Goal: Task Accomplishment & Management: Complete application form

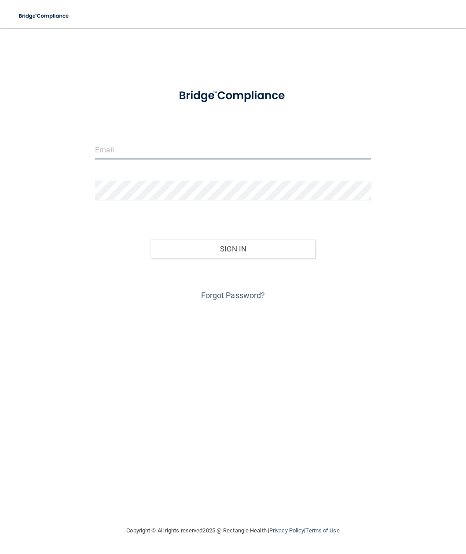
click at [120, 147] on input "email" at bounding box center [233, 150] width 276 height 20
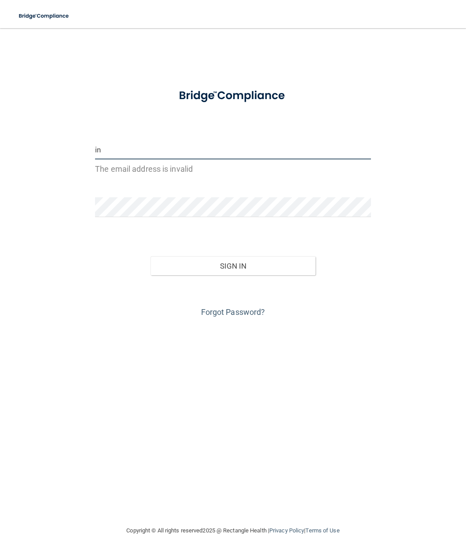
type input "i"
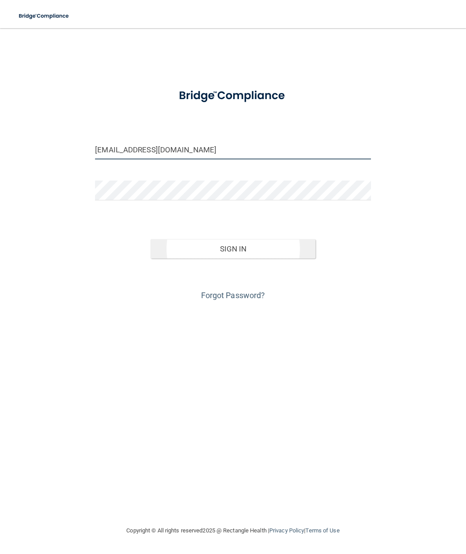
type input "[EMAIL_ADDRESS][DOMAIN_NAME]"
click at [223, 253] on button "Sign In" at bounding box center [234, 248] width 166 height 19
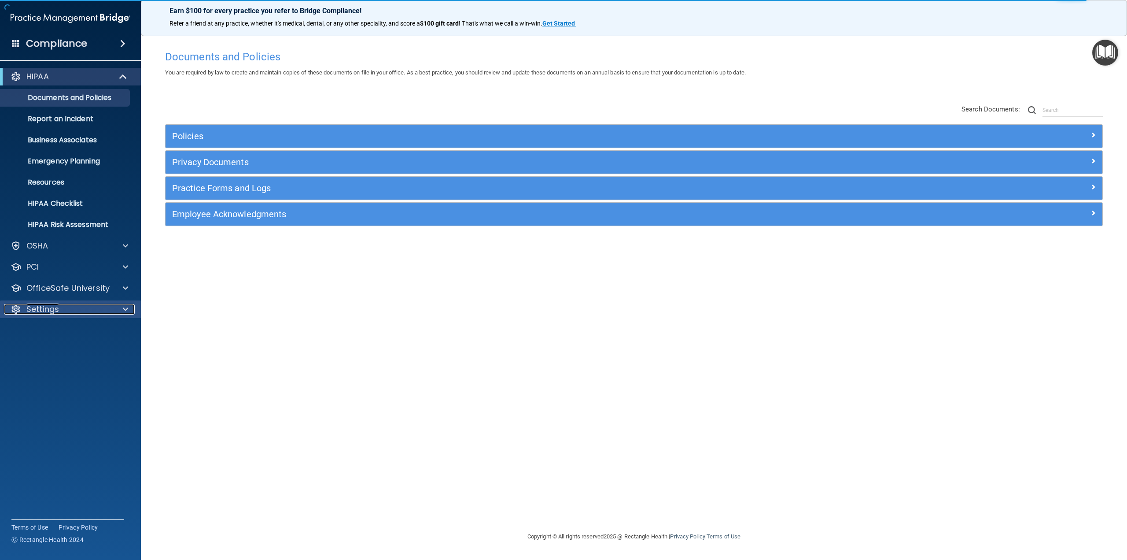
click at [35, 310] on p "Settings" at bounding box center [42, 309] width 33 height 11
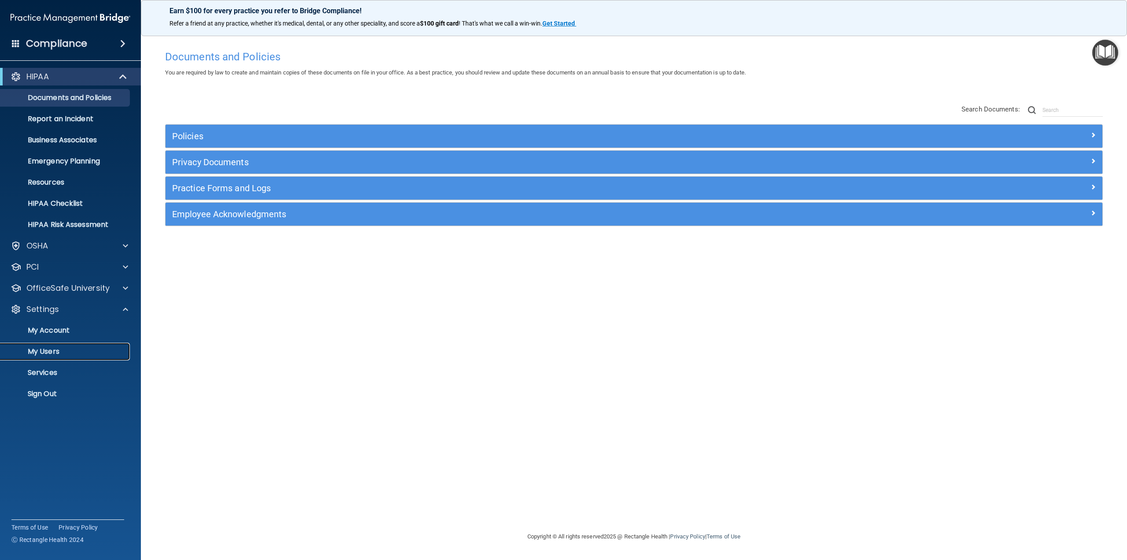
click at [30, 351] on p "My Users" at bounding box center [66, 351] width 120 height 9
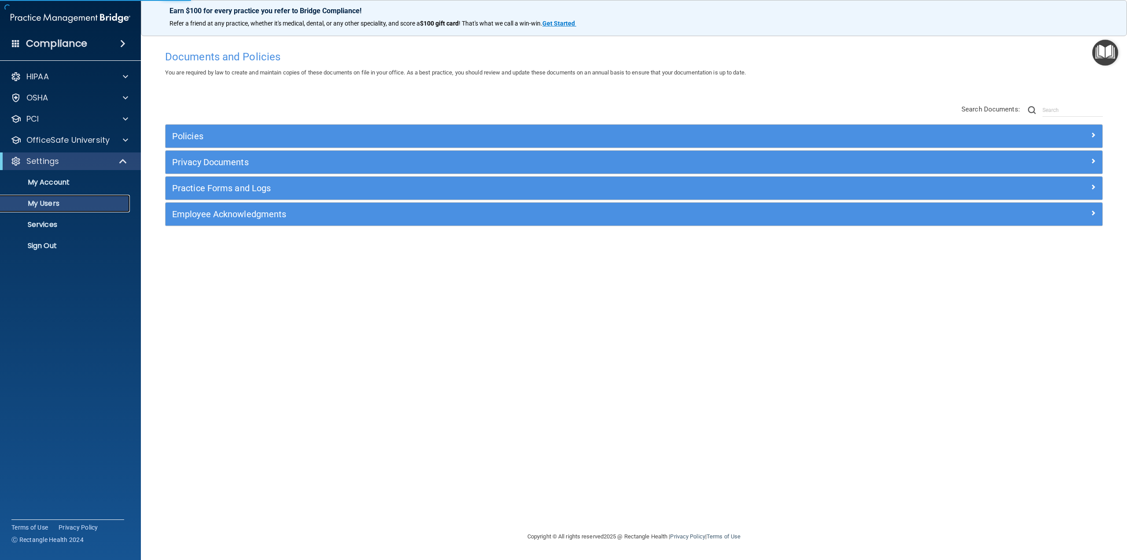
select select "20"
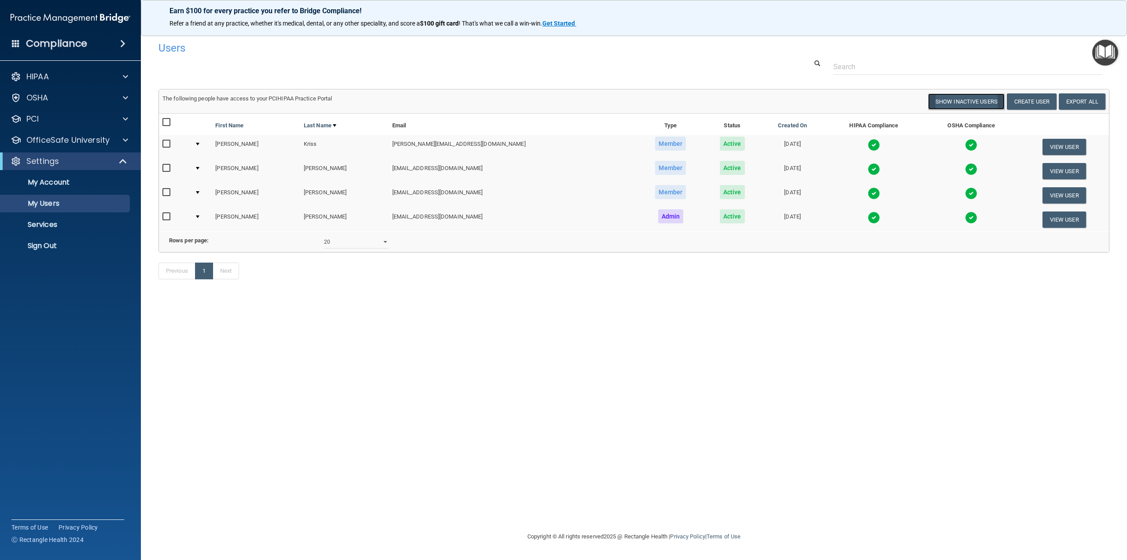
click at [466, 104] on button "Show Inactive Users" at bounding box center [966, 101] width 77 height 16
select select "20"
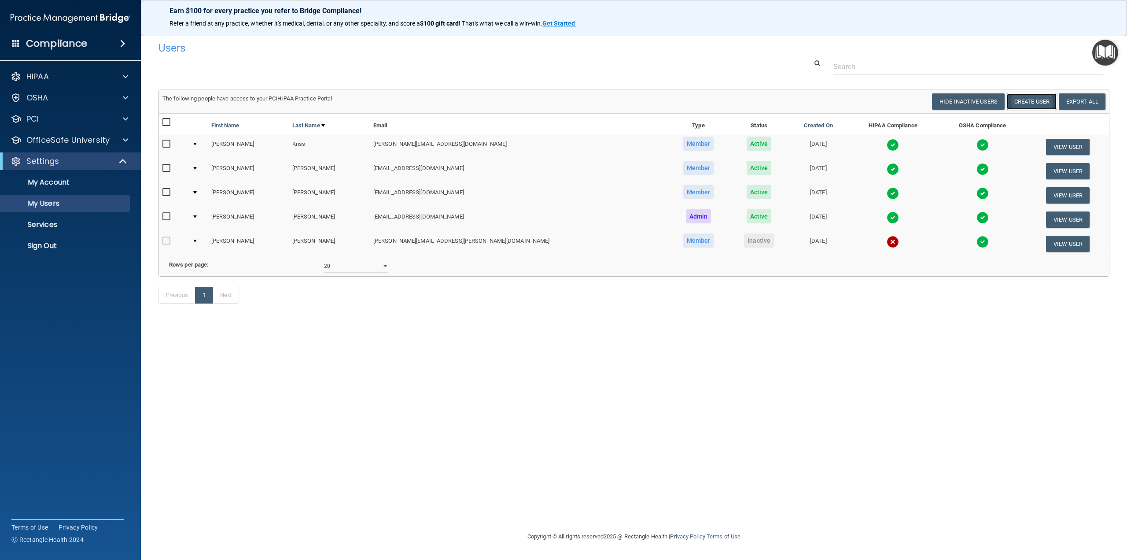
click at [466, 103] on button "Create User" at bounding box center [1032, 101] width 50 height 16
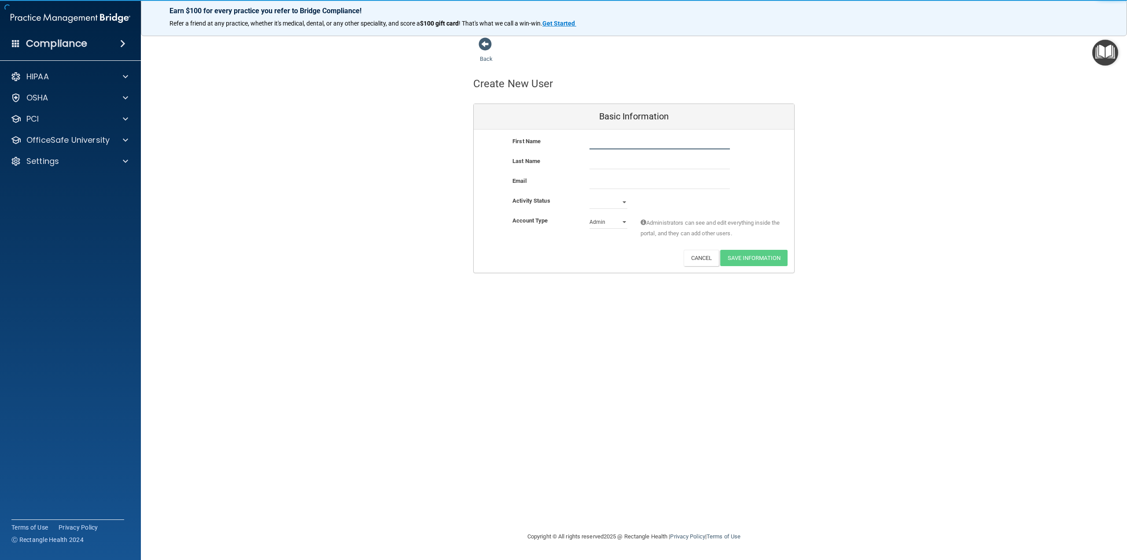
click at [466, 148] on input "text" at bounding box center [660, 142] width 140 height 13
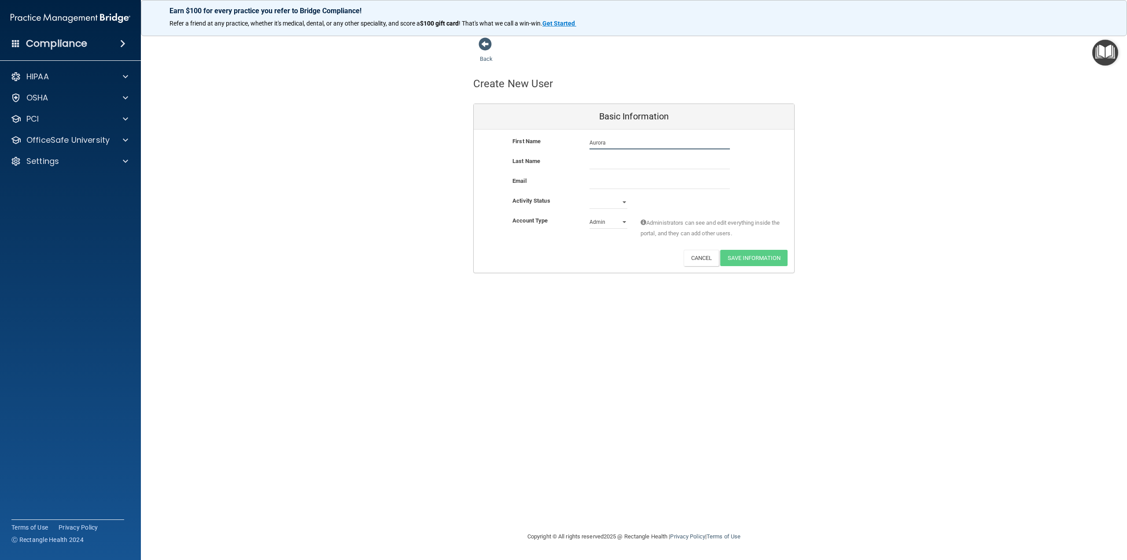
type input "Aurora"
type input "[PERSON_NAME]"
type input "[EMAIL_ADDRESS][DOMAIN_NAME]"
click at [466, 204] on select "Active Inactive" at bounding box center [609, 203] width 38 height 13
select select "active"
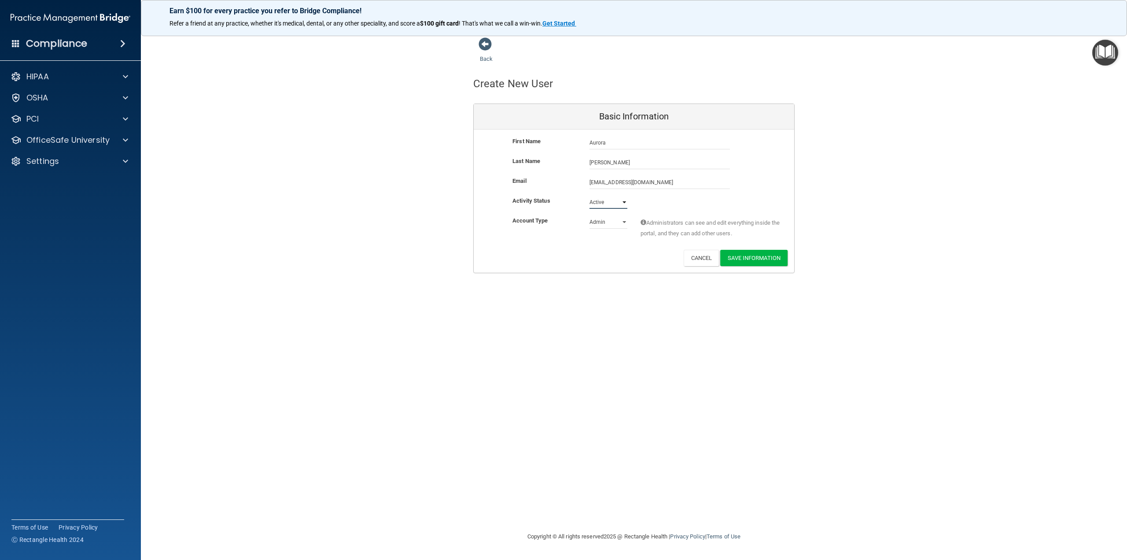
click at [466, 195] on select "Active Inactive" at bounding box center [609, 201] width 38 height 13
click at [466, 225] on select "Admin Member" at bounding box center [609, 221] width 38 height 13
select select "practice_member"
click at [466, 215] on select "Admin Member" at bounding box center [609, 221] width 38 height 13
click at [466, 260] on button "Save Information" at bounding box center [753, 258] width 67 height 16
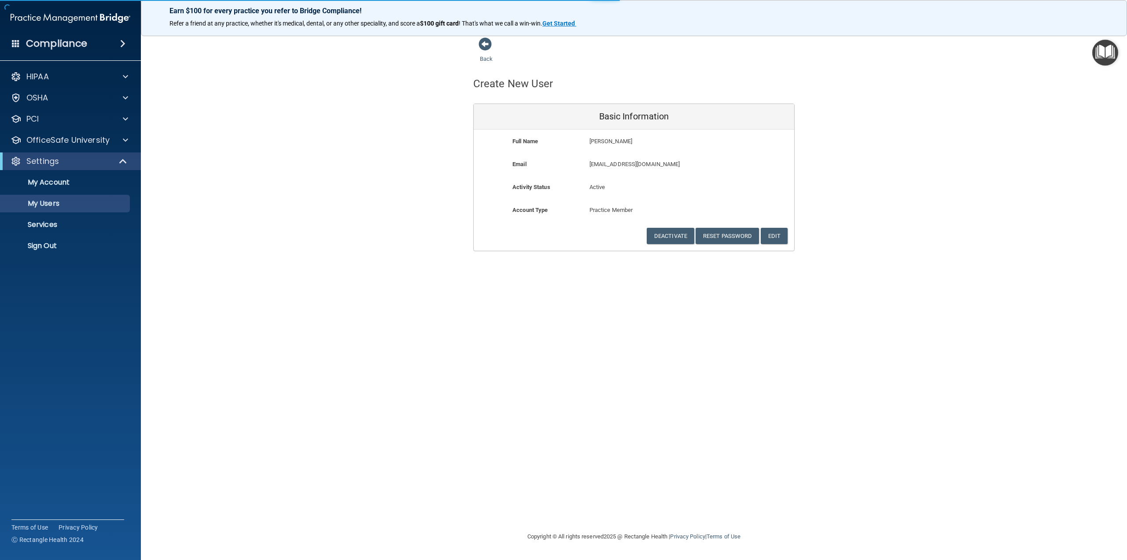
select select "20"
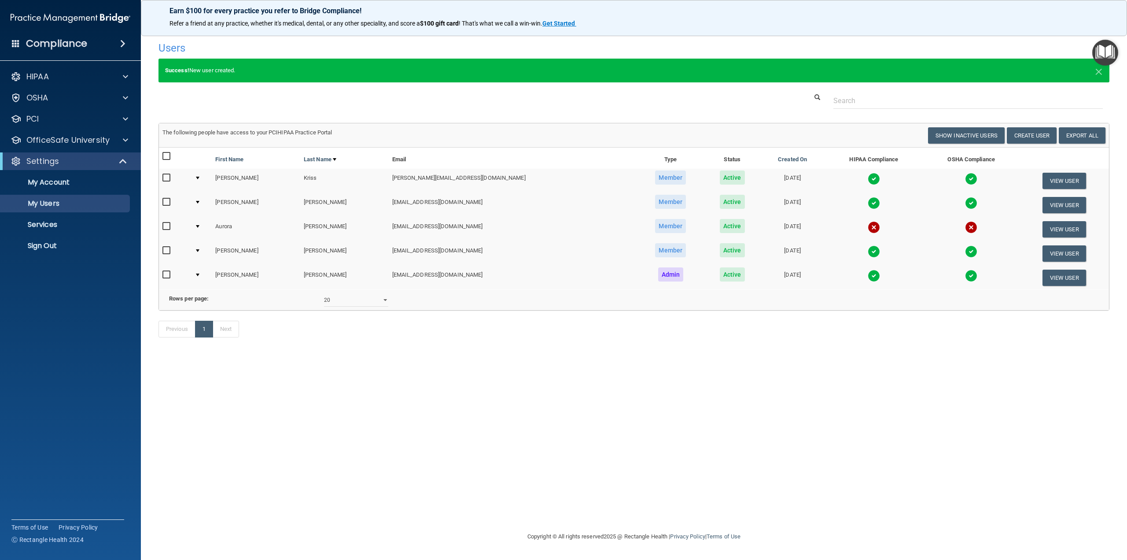
click at [28, 25] on img at bounding box center [71, 18] width 120 height 18
click at [33, 16] on img at bounding box center [71, 18] width 120 height 18
